Goal: Browse casually

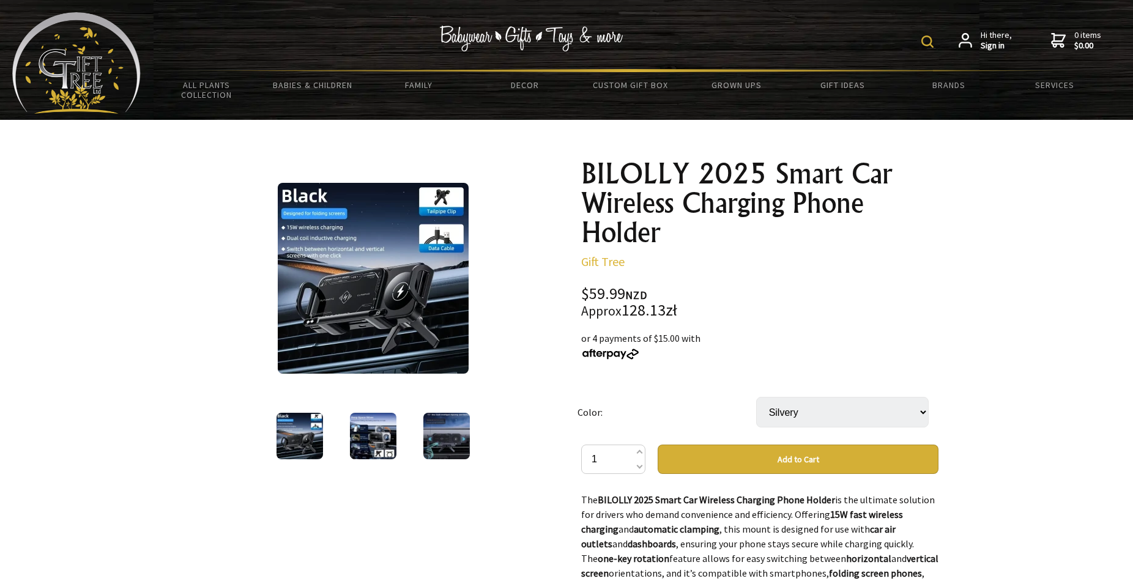
click at [352, 342] on img at bounding box center [373, 278] width 191 height 191
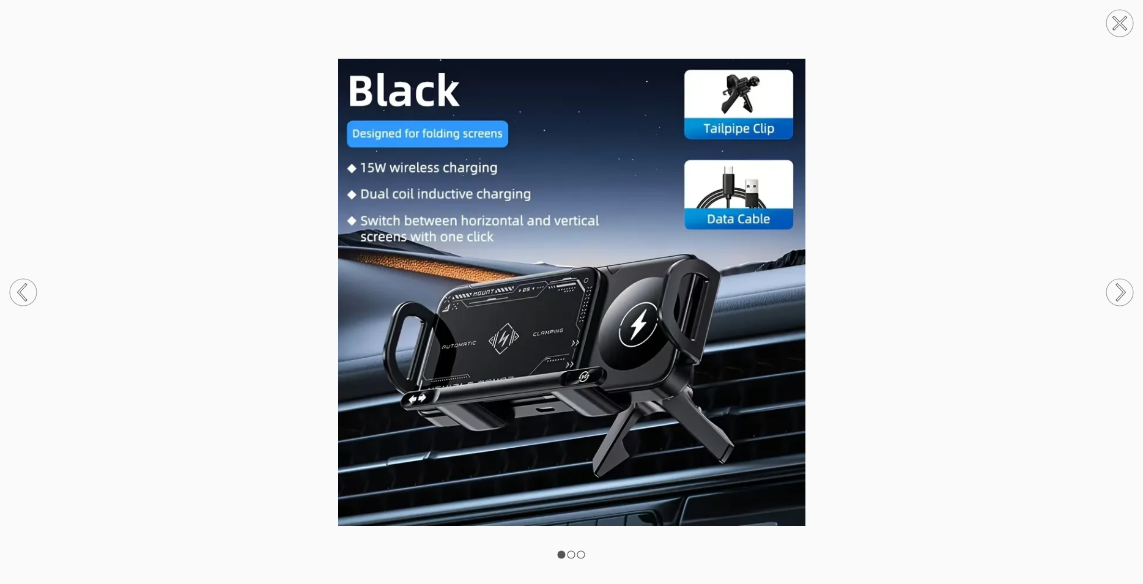
click at [1124, 291] on icon at bounding box center [1120, 292] width 7 height 16
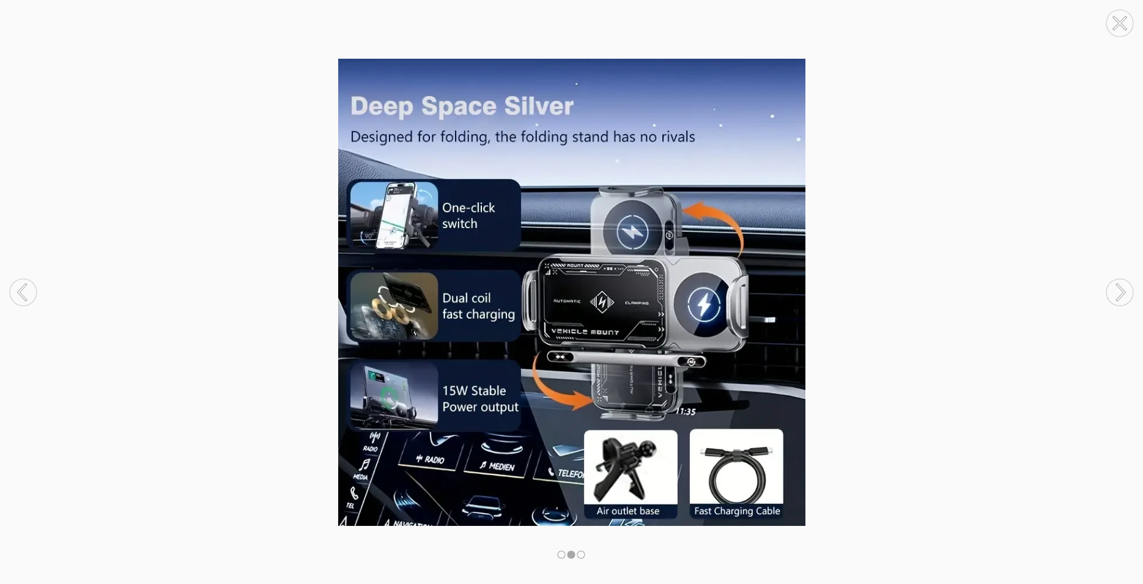
click at [1121, 291] on circle at bounding box center [1119, 292] width 27 height 27
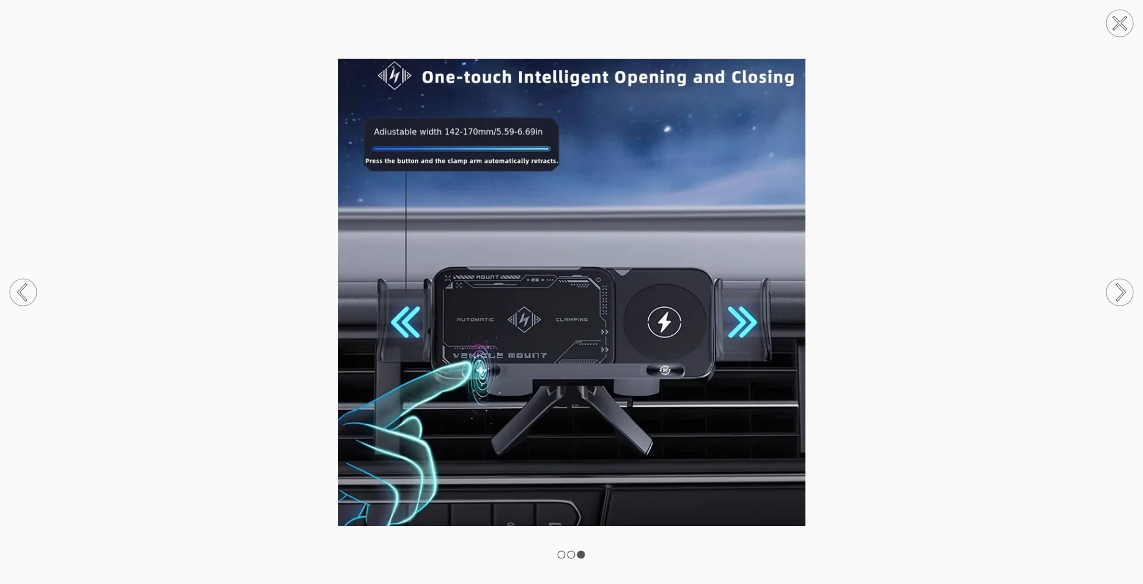
click at [1121, 293] on circle at bounding box center [1119, 292] width 27 height 27
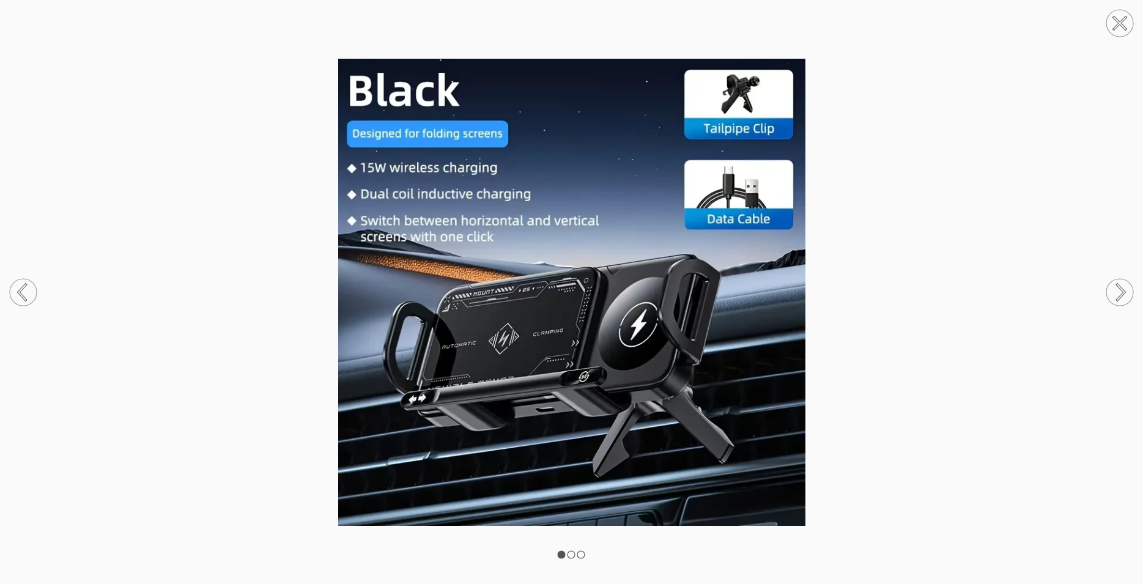
click at [21, 292] on circle at bounding box center [23, 292] width 27 height 27
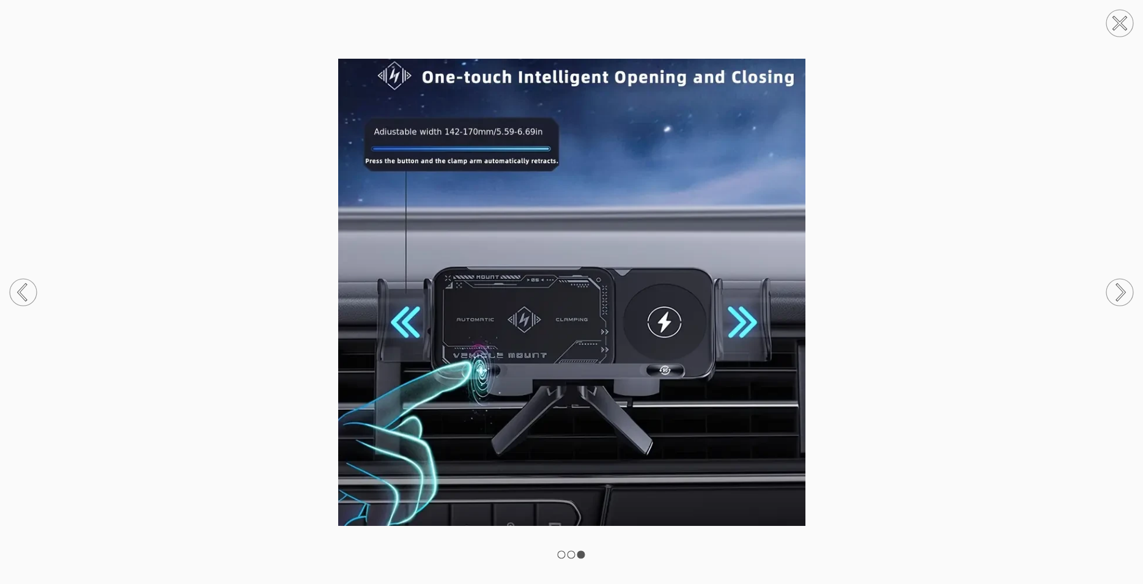
click at [23, 292] on circle at bounding box center [23, 292] width 27 height 27
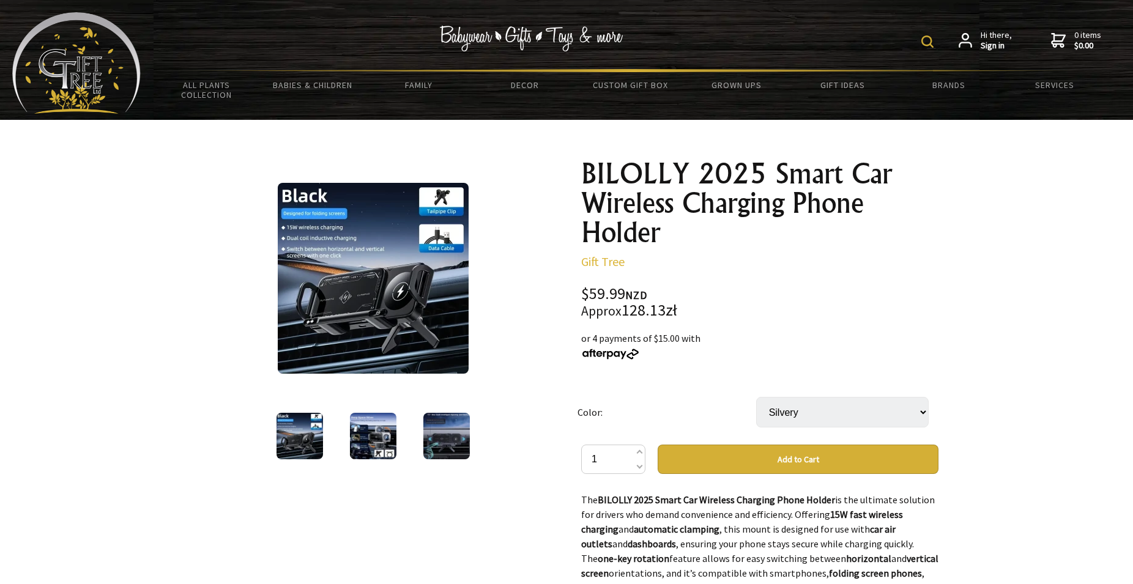
click at [365, 333] on img at bounding box center [373, 278] width 191 height 191
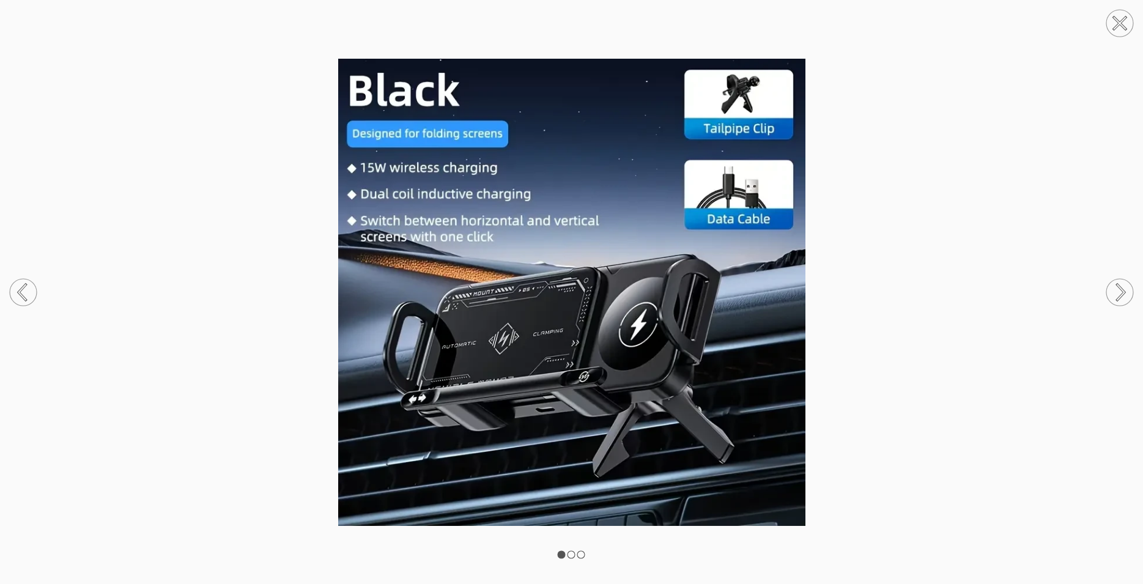
click at [1119, 290] on circle at bounding box center [1119, 292] width 27 height 27
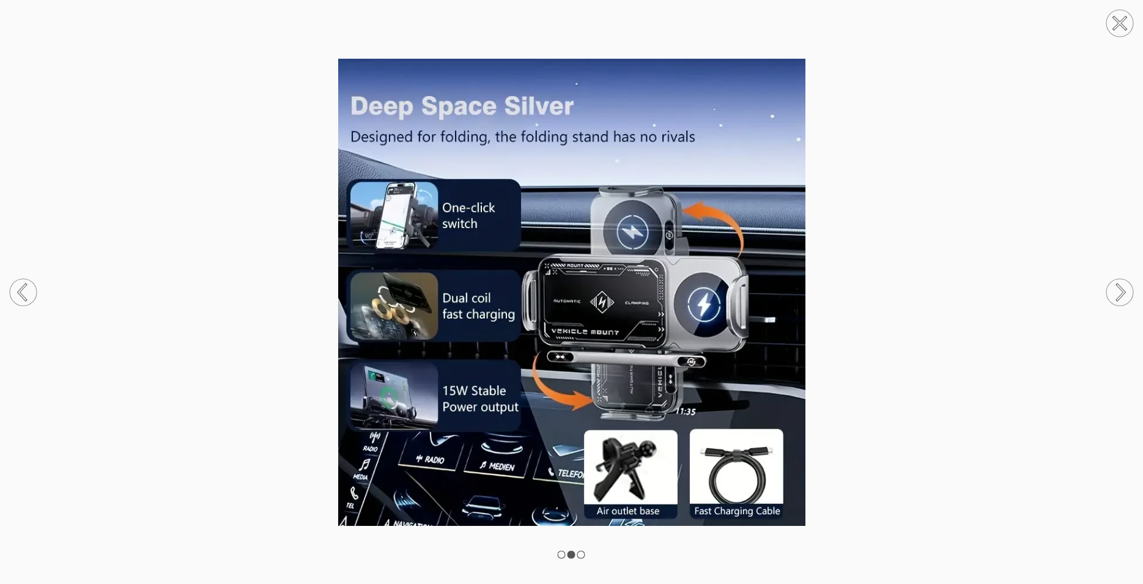
click at [21, 289] on icon at bounding box center [22, 291] width 7 height 15
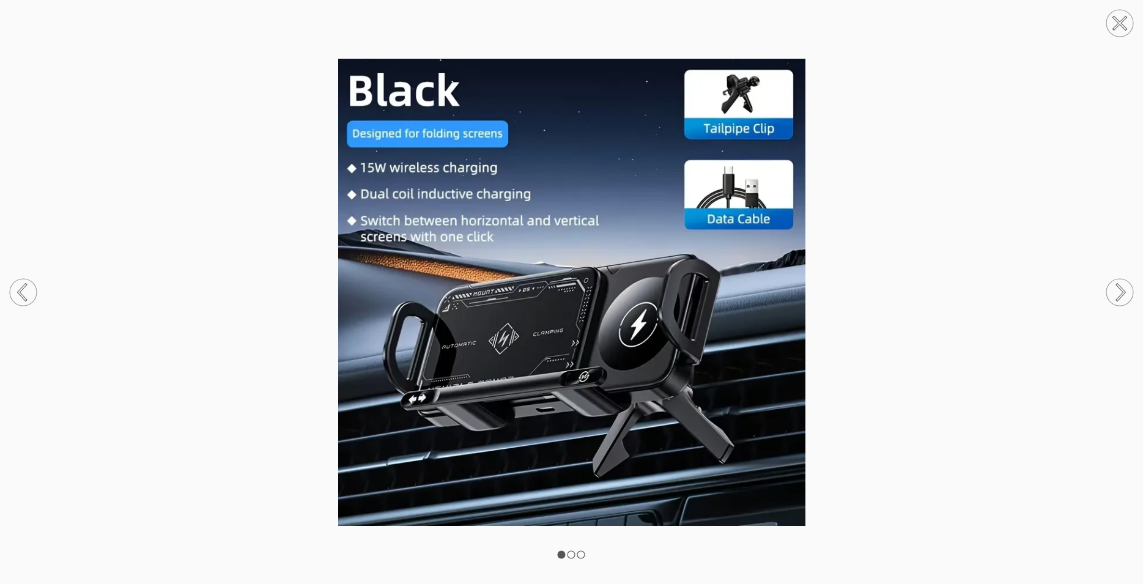
click at [23, 290] on circle at bounding box center [23, 292] width 27 height 27
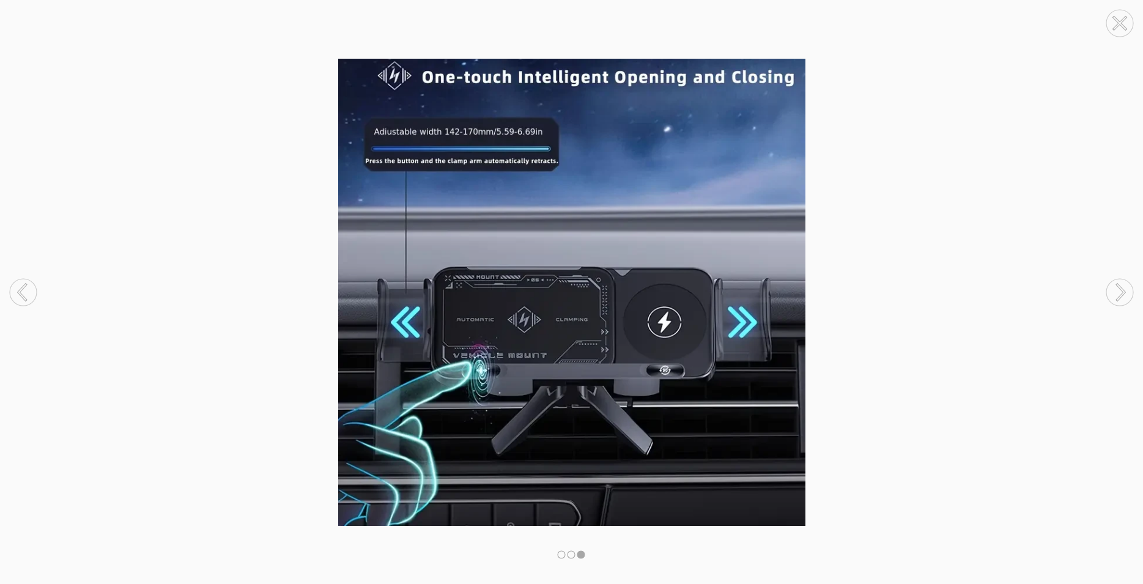
click at [22, 292] on circle at bounding box center [23, 292] width 27 height 27
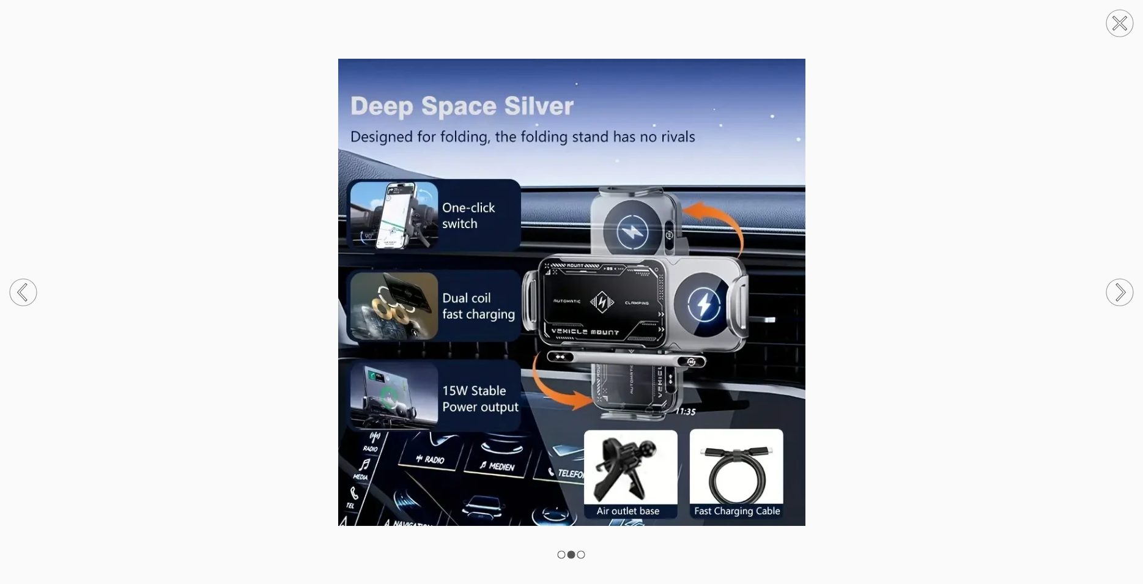
click at [20, 291] on icon at bounding box center [22, 292] width 7 height 16
